Goal: Task Accomplishment & Management: Manage account settings

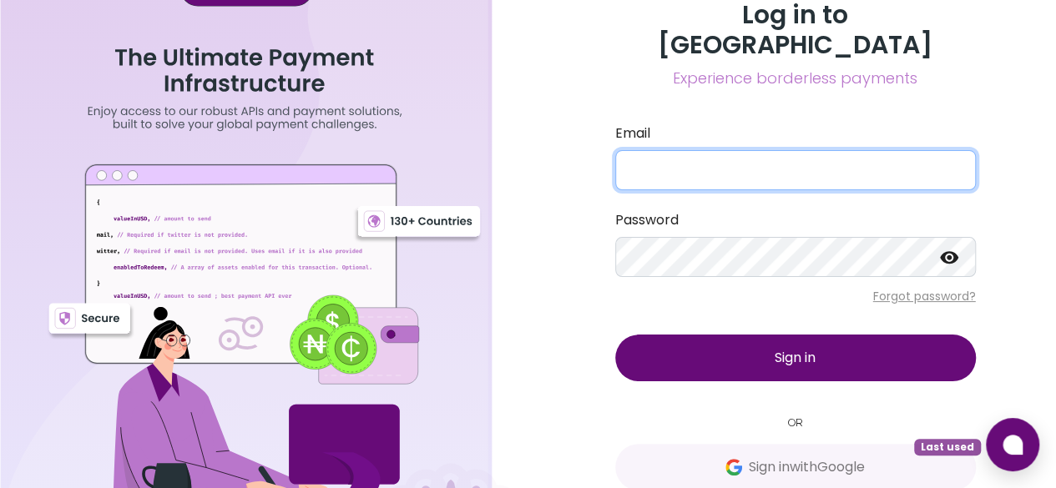
click at [713, 150] on input "Email" at bounding box center [795, 170] width 361 height 40
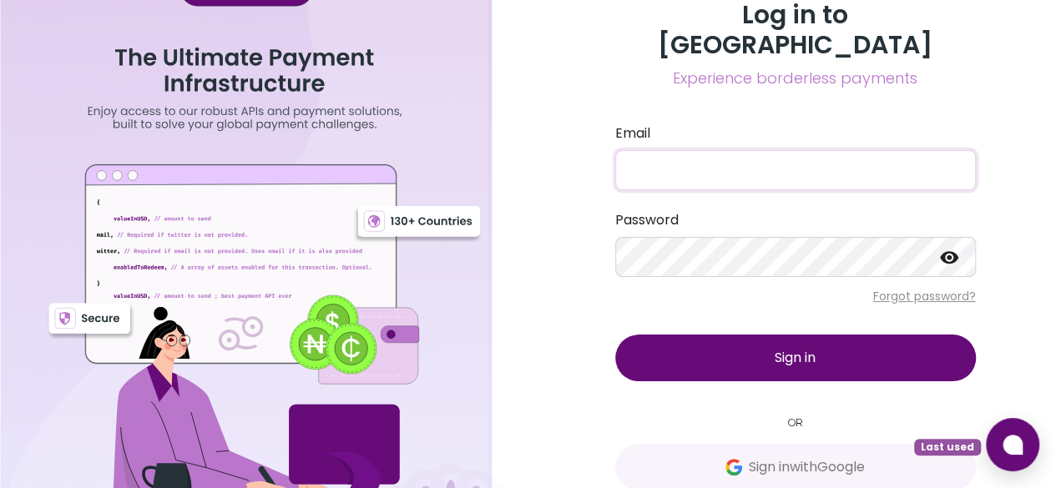
type input "[EMAIL_ADDRESS][DOMAIN_NAME]"
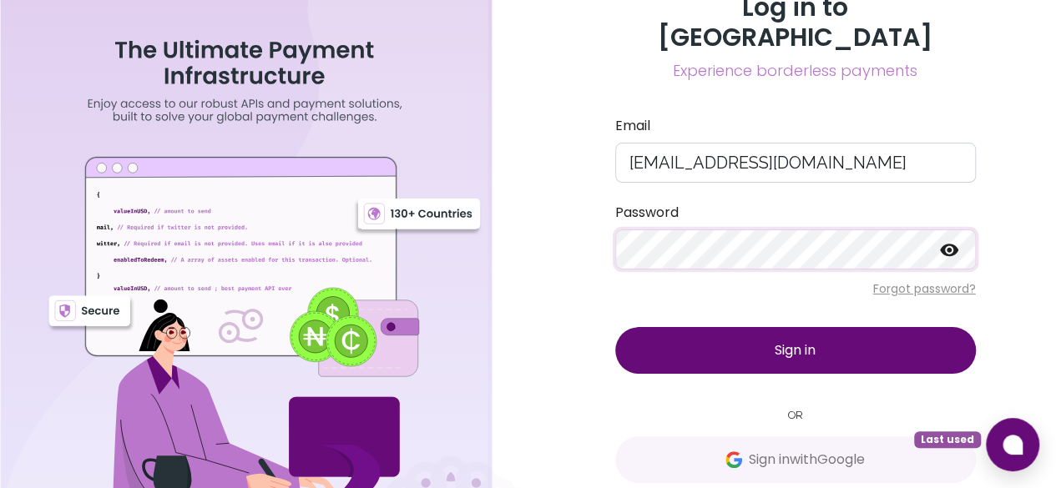
scroll to position [10, 0]
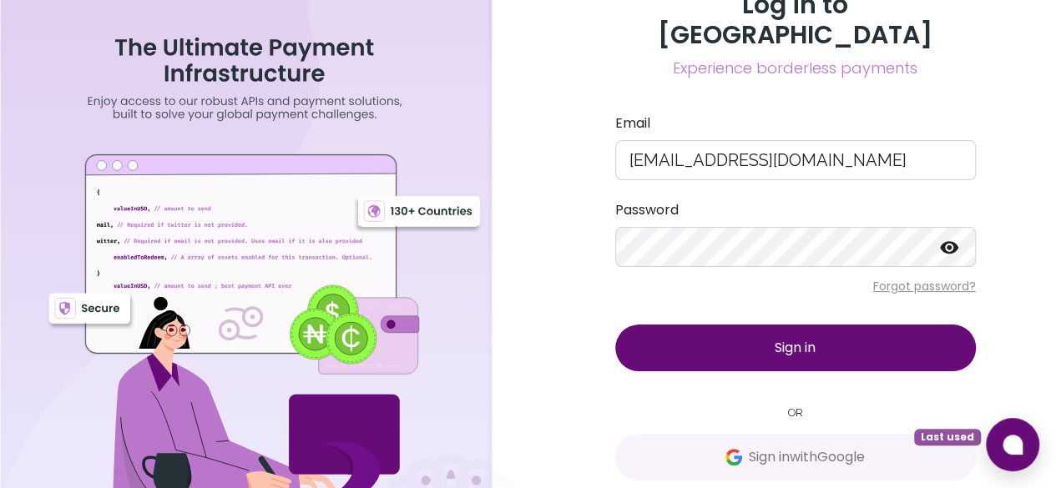
click at [861, 325] on button "Sign in" at bounding box center [795, 348] width 361 height 47
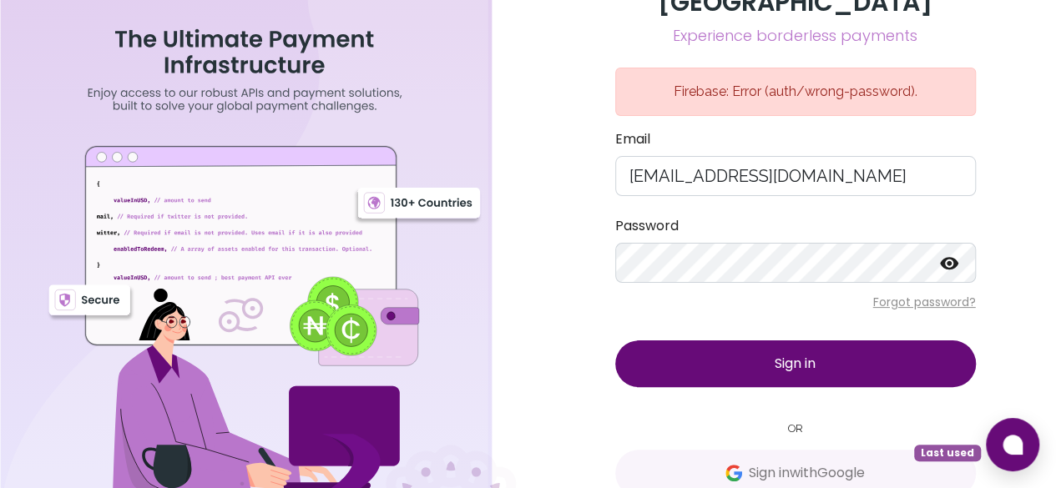
scroll to position [58, 0]
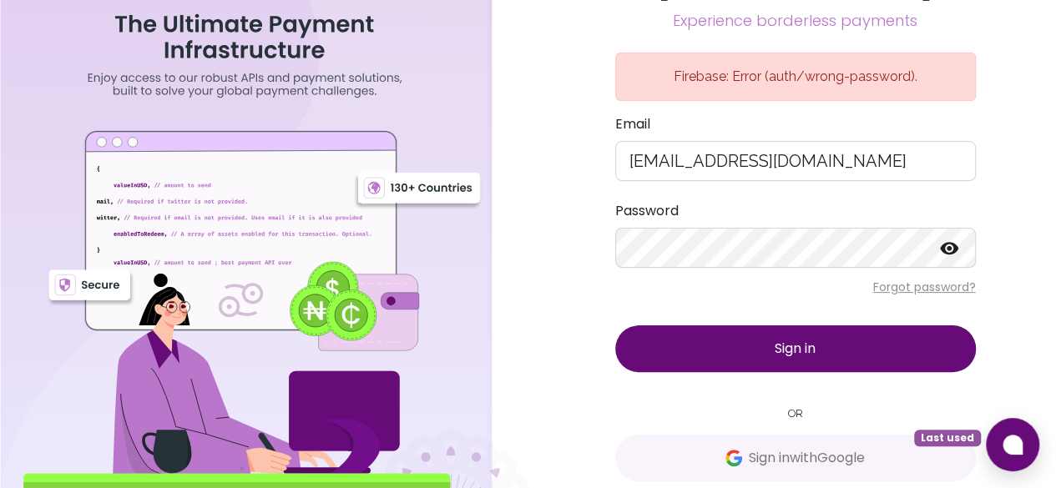
click at [938, 279] on p "Forgot password?" at bounding box center [795, 287] width 361 height 17
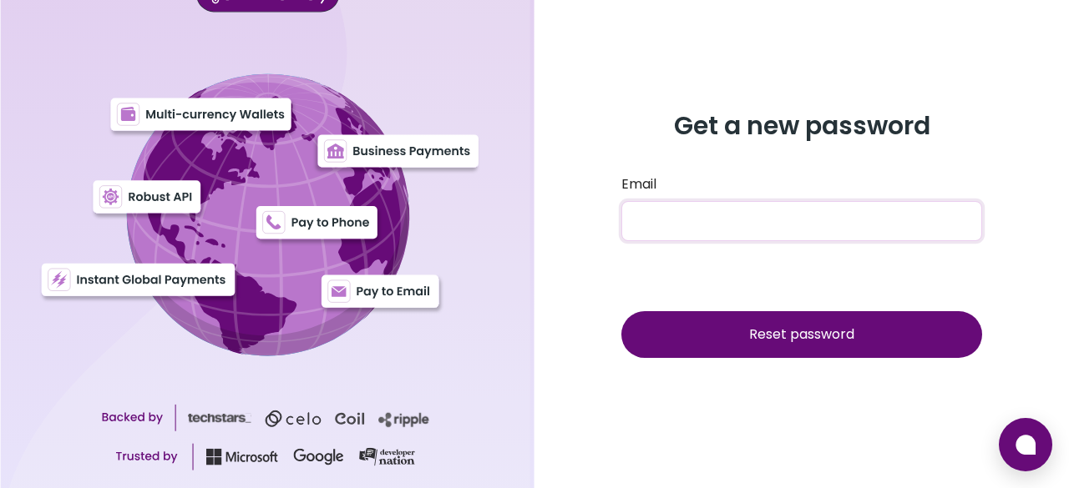
click at [701, 220] on input "Email" at bounding box center [801, 221] width 361 height 40
type input "[EMAIL_ADDRESS][DOMAIN_NAME]"
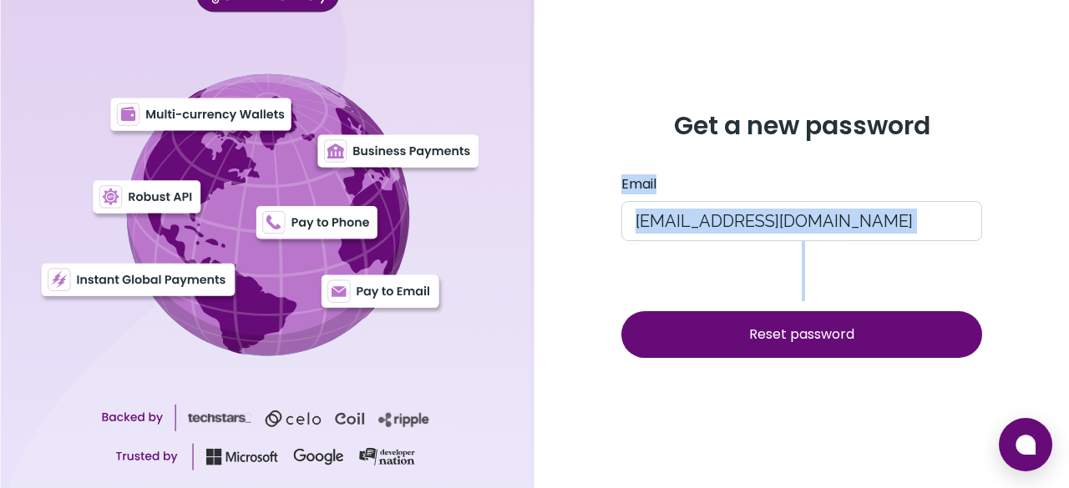
drag, startPoint x: 745, startPoint y: 358, endPoint x: 755, endPoint y: 344, distance: 16.9
click at [748, 356] on div "Get a new password Email thamsanqaluzipho@gmail.com Reset password" at bounding box center [801, 244] width 401 height 267
click at [759, 339] on span "Reset password" at bounding box center [801, 334] width 105 height 19
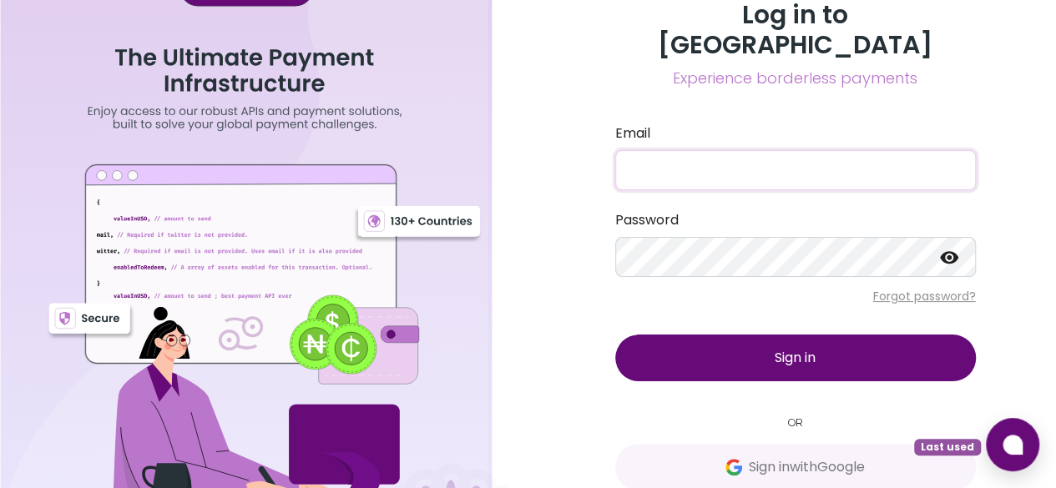
click at [718, 150] on input "Email" at bounding box center [795, 170] width 361 height 40
type input "[EMAIL_ADDRESS][DOMAIN_NAME]"
click at [615, 335] on button "Sign in" at bounding box center [795, 358] width 361 height 47
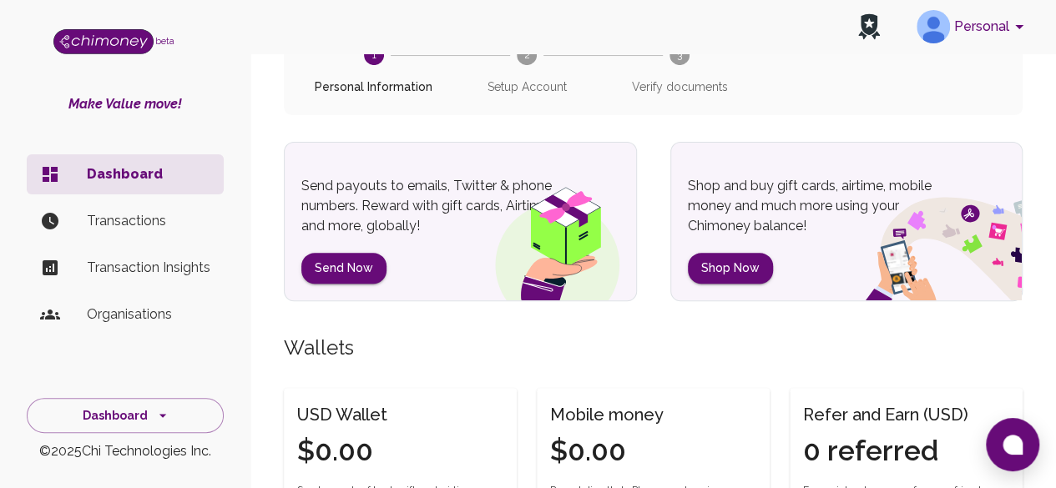
scroll to position [334, 0]
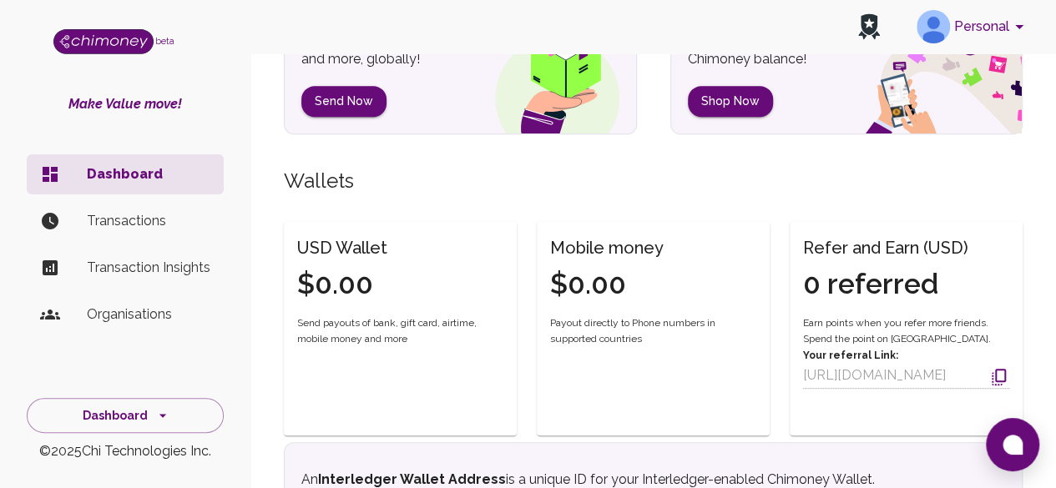
click at [164, 221] on p "Transactions" at bounding box center [149, 221] width 124 height 20
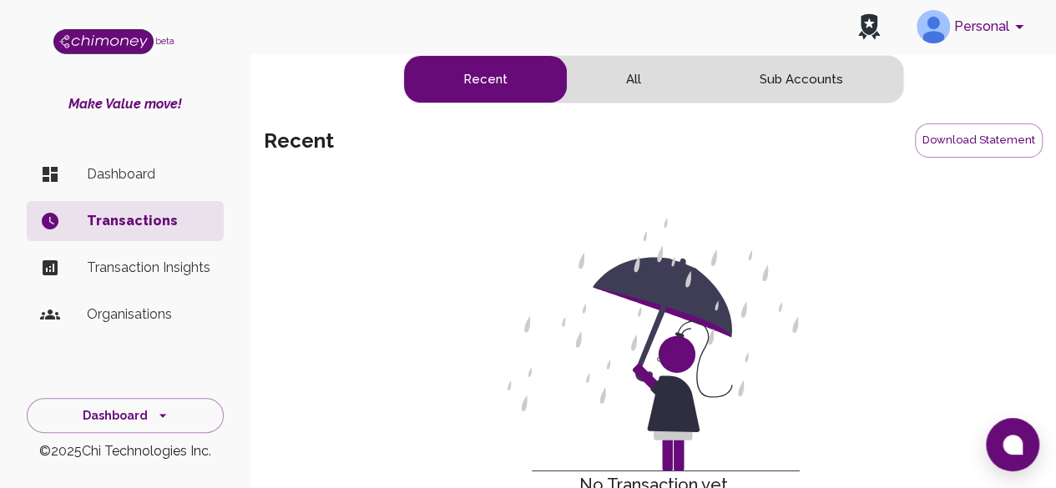
click at [644, 78] on button "All" at bounding box center [634, 79] width 134 height 47
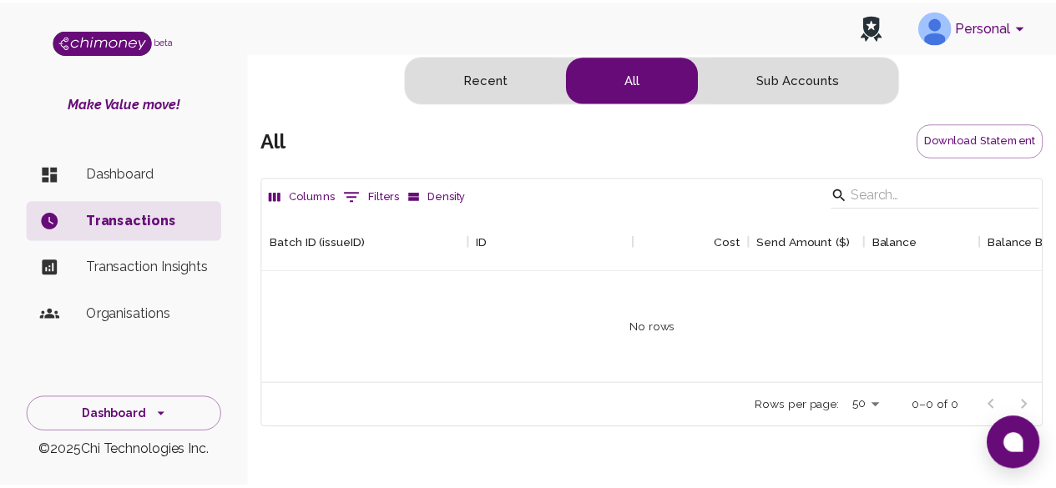
scroll to position [172, 777]
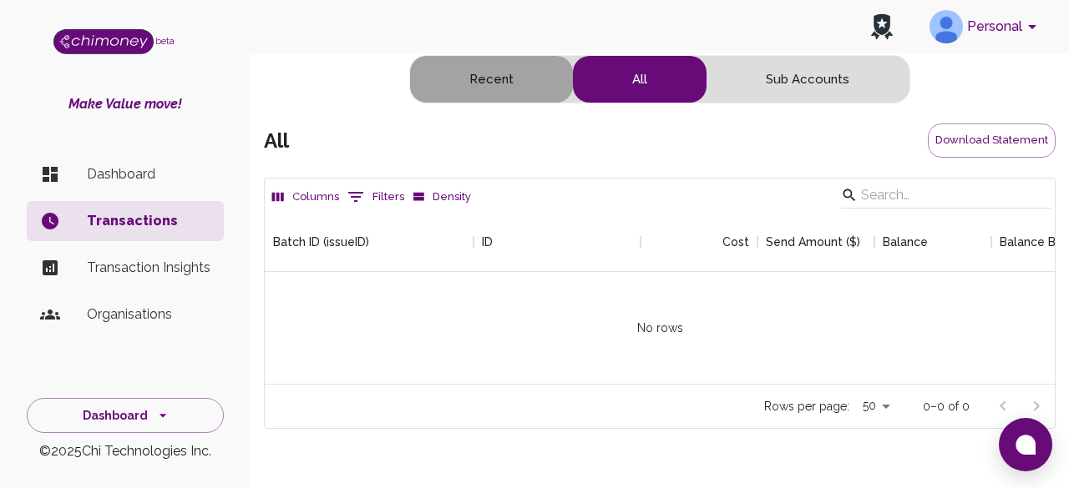
click at [506, 84] on button "Recent" at bounding box center [491, 79] width 163 height 47
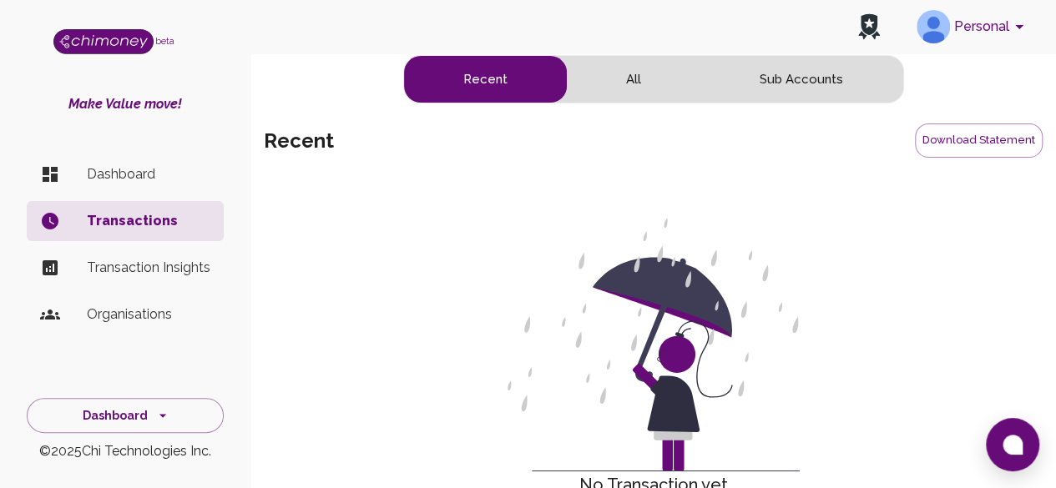
scroll to position [74, 0]
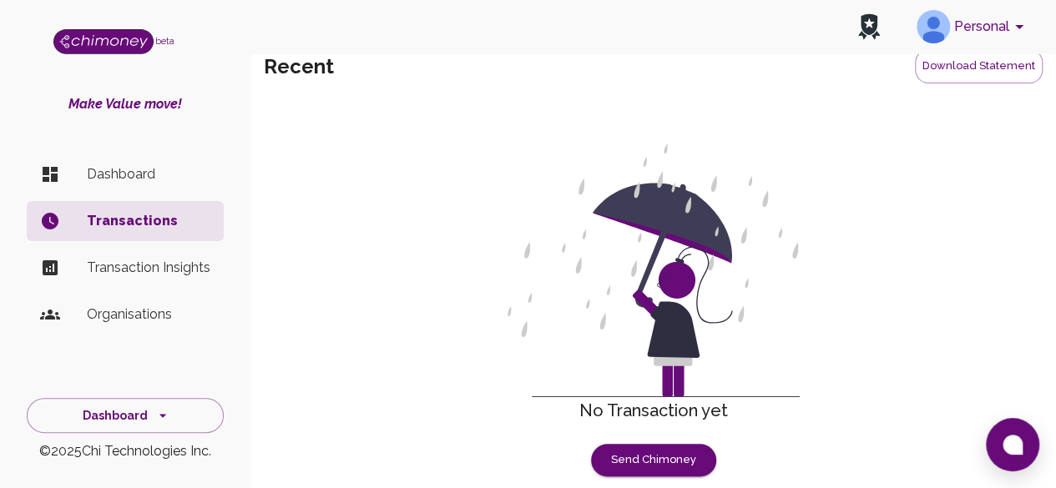
click at [159, 169] on p "Dashboard" at bounding box center [149, 174] width 124 height 20
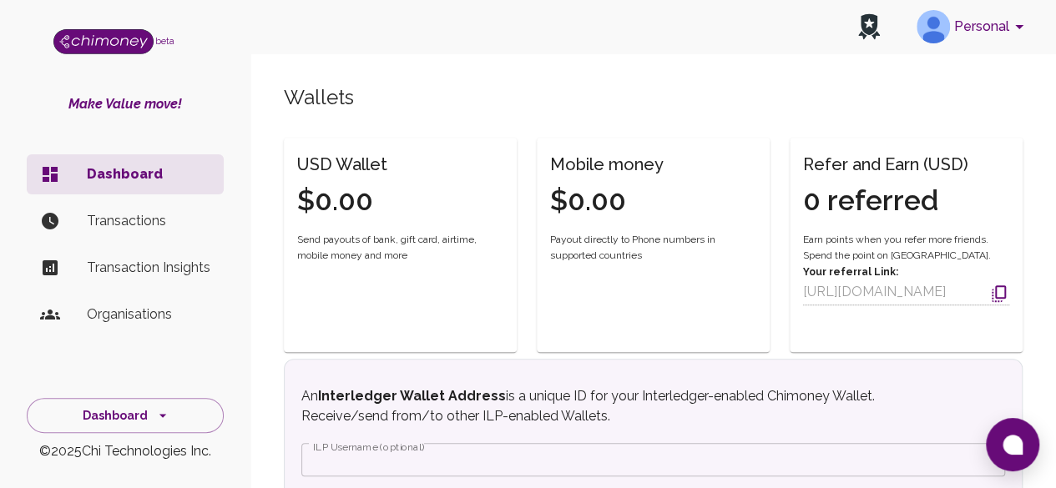
scroll to position [739, 0]
